Goal: Task Accomplishment & Management: Manage account settings

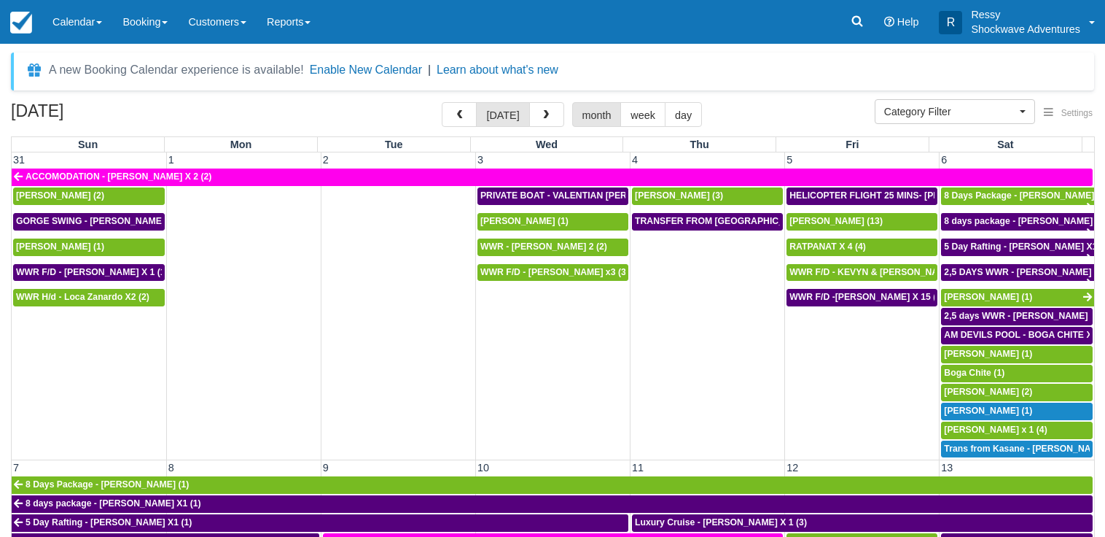
select select
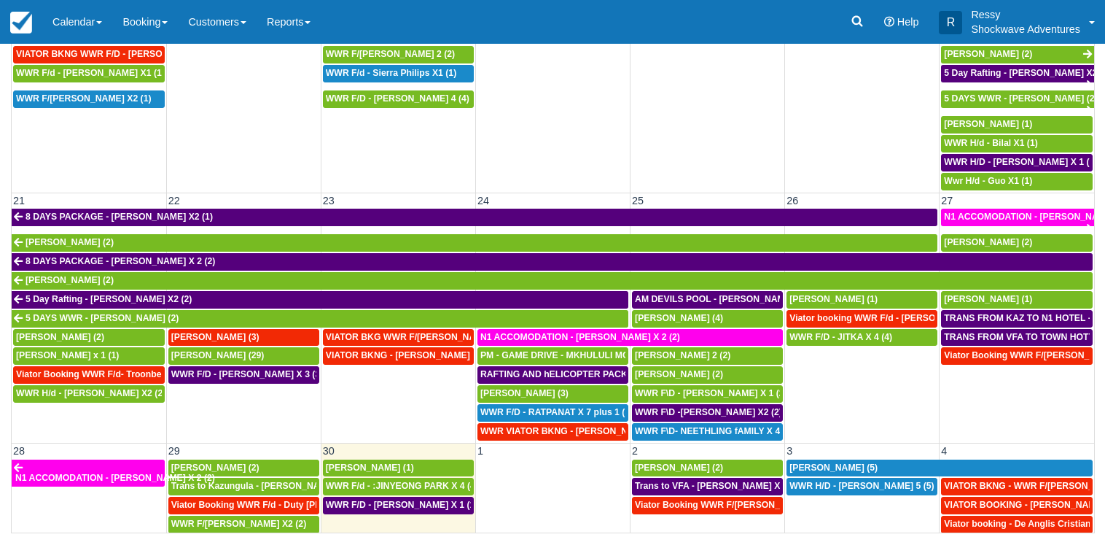
scroll to position [521, 0]
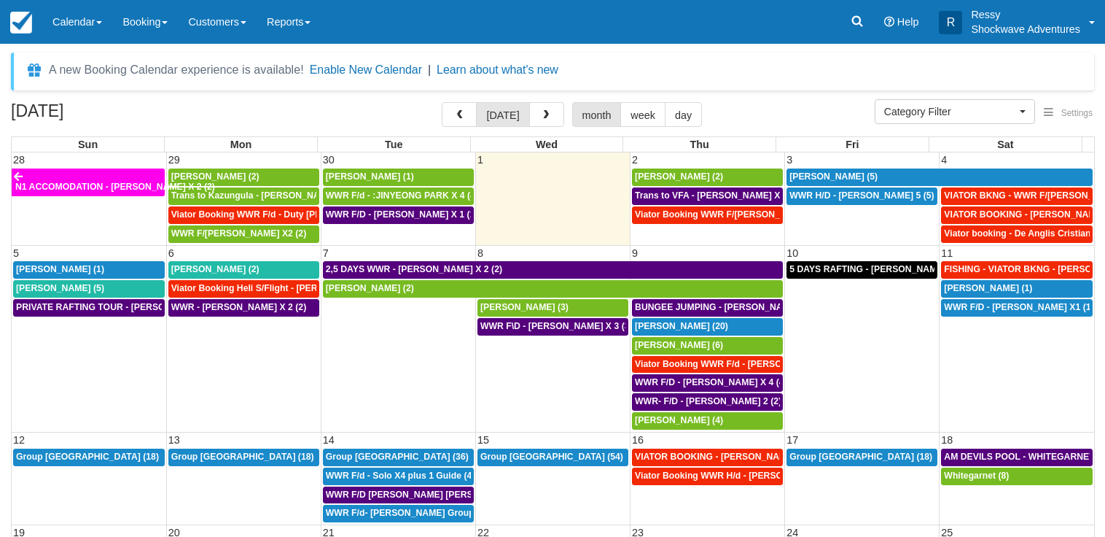
select select
click at [693, 217] on span "Viator Booking WWR F/[PERSON_NAME] X 2 (2)" at bounding box center [736, 214] width 203 height 10
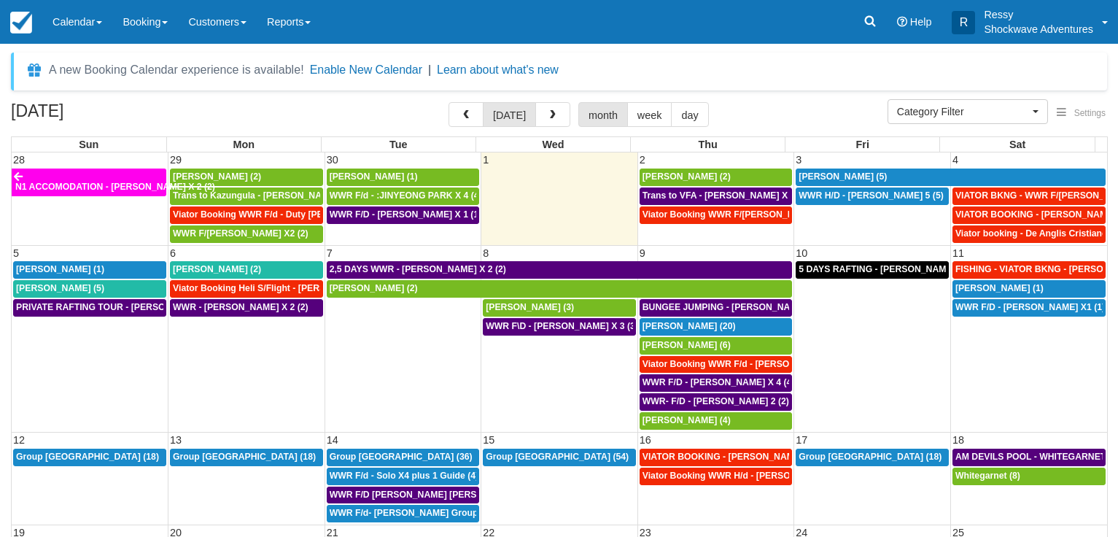
select select
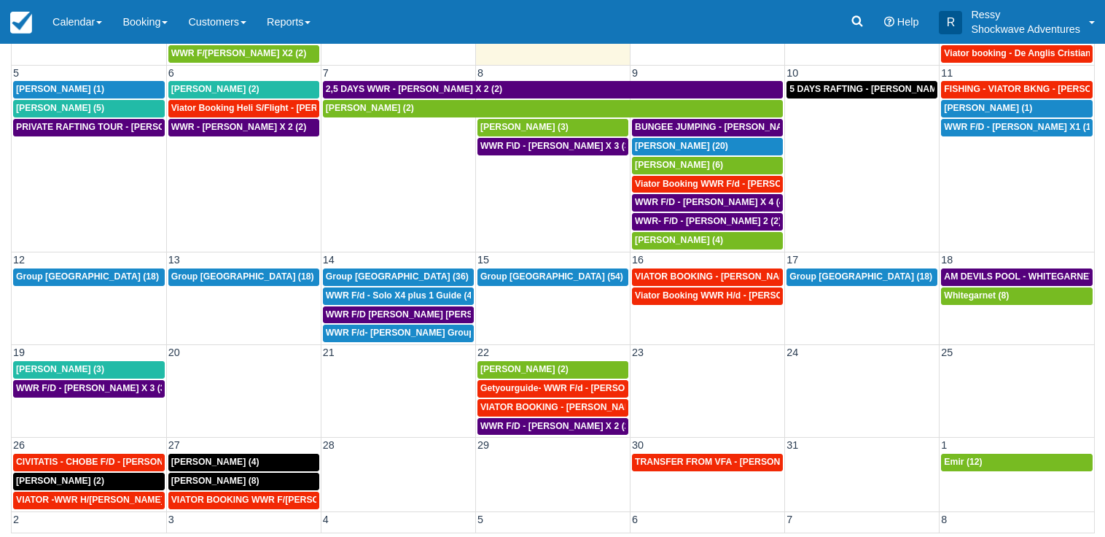
scroll to position [69, 0]
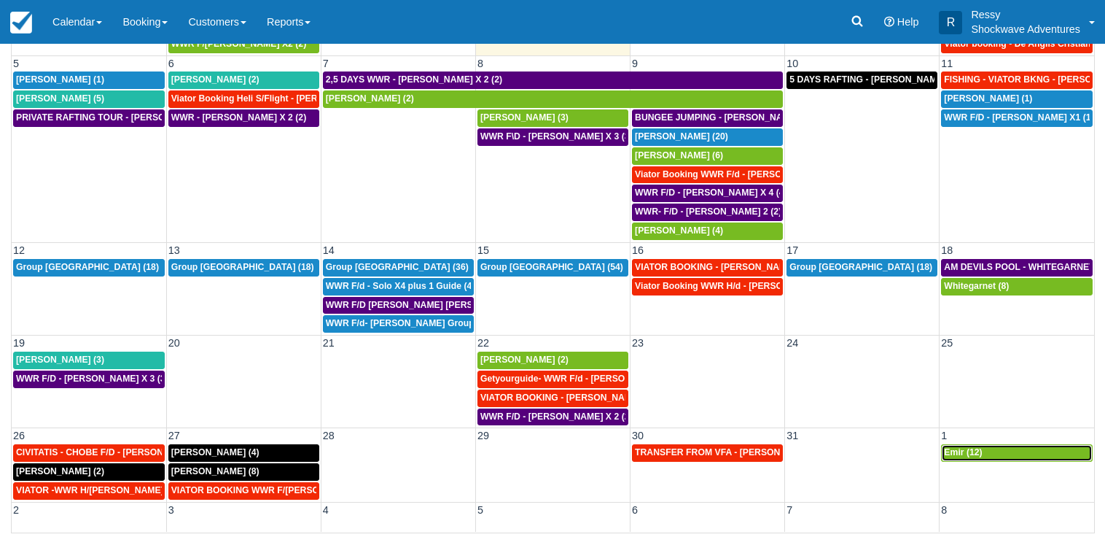
click at [960, 457] on span "Emir (12)" at bounding box center [963, 452] width 38 height 10
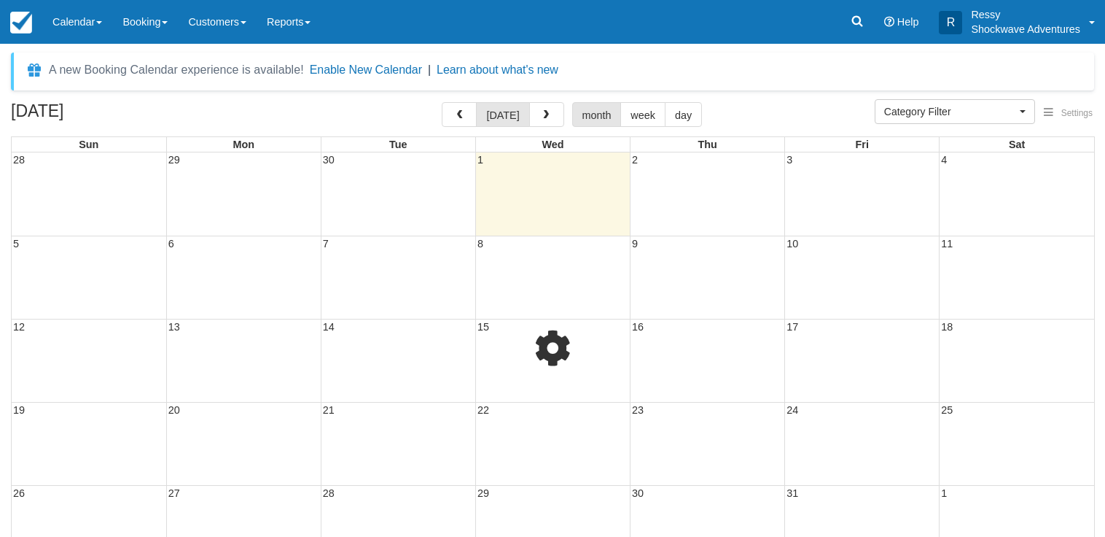
select select
